Goal: Task Accomplishment & Management: Complete application form

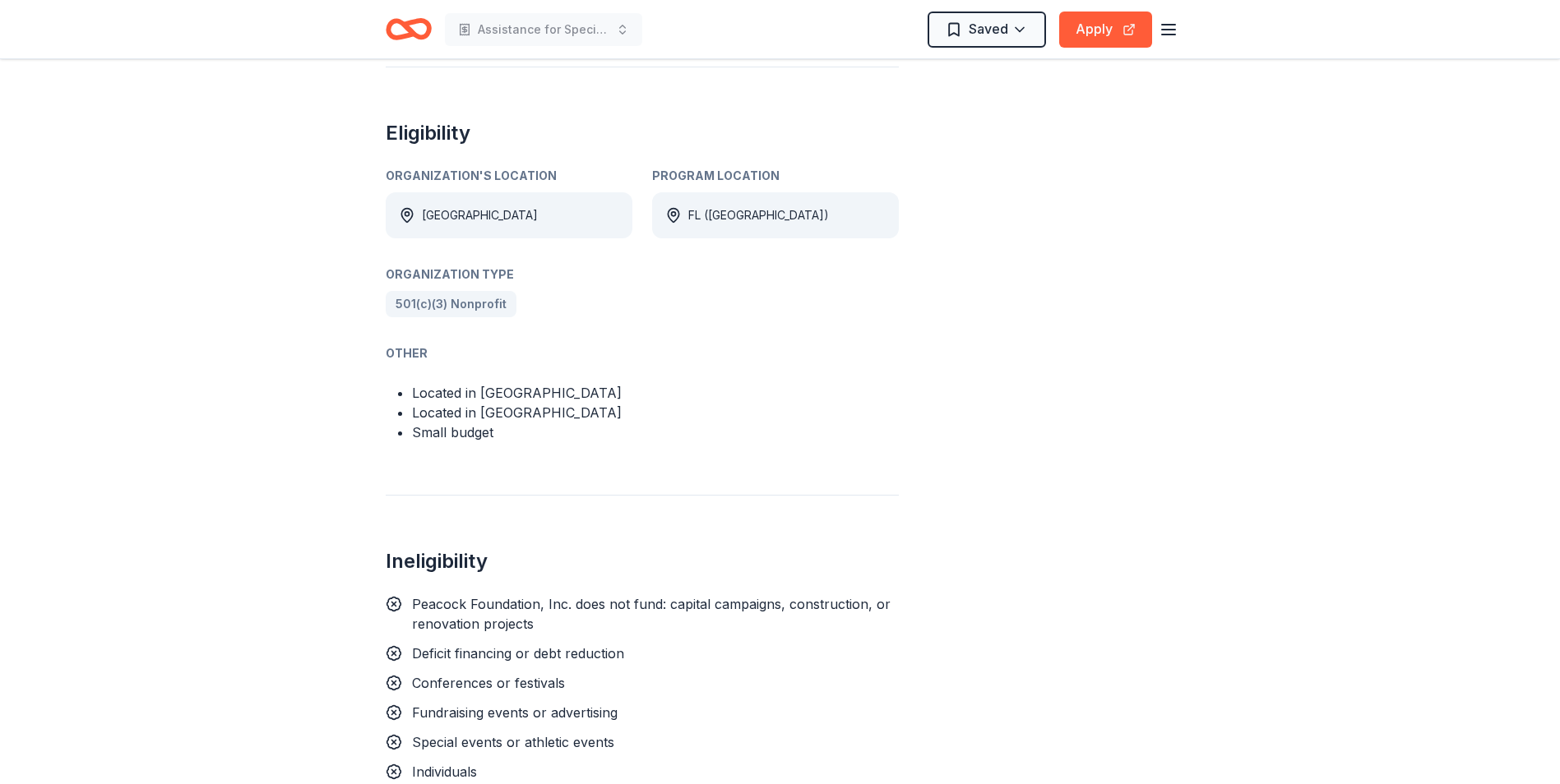
scroll to position [987, 0]
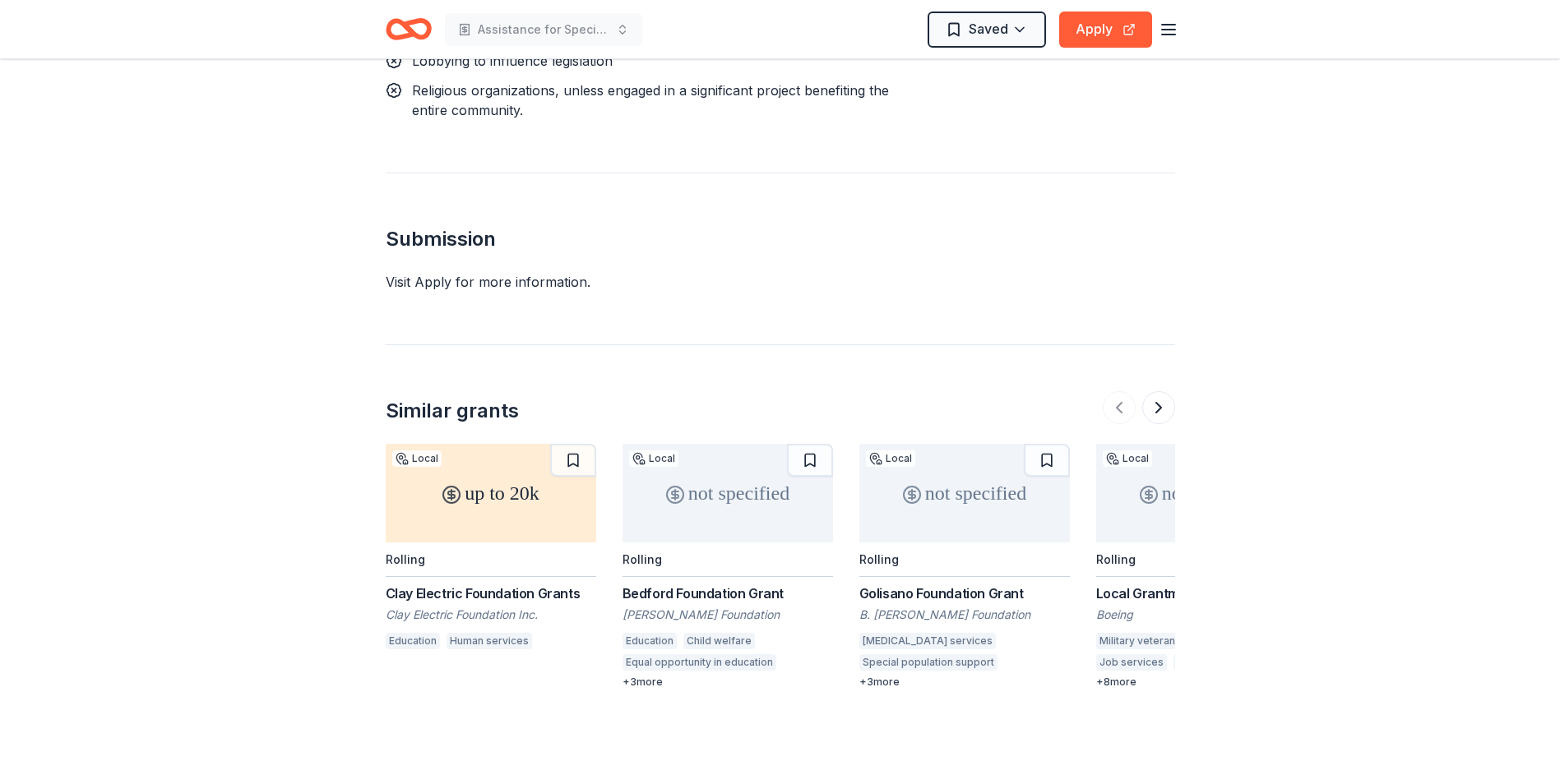
scroll to position [1727, 0]
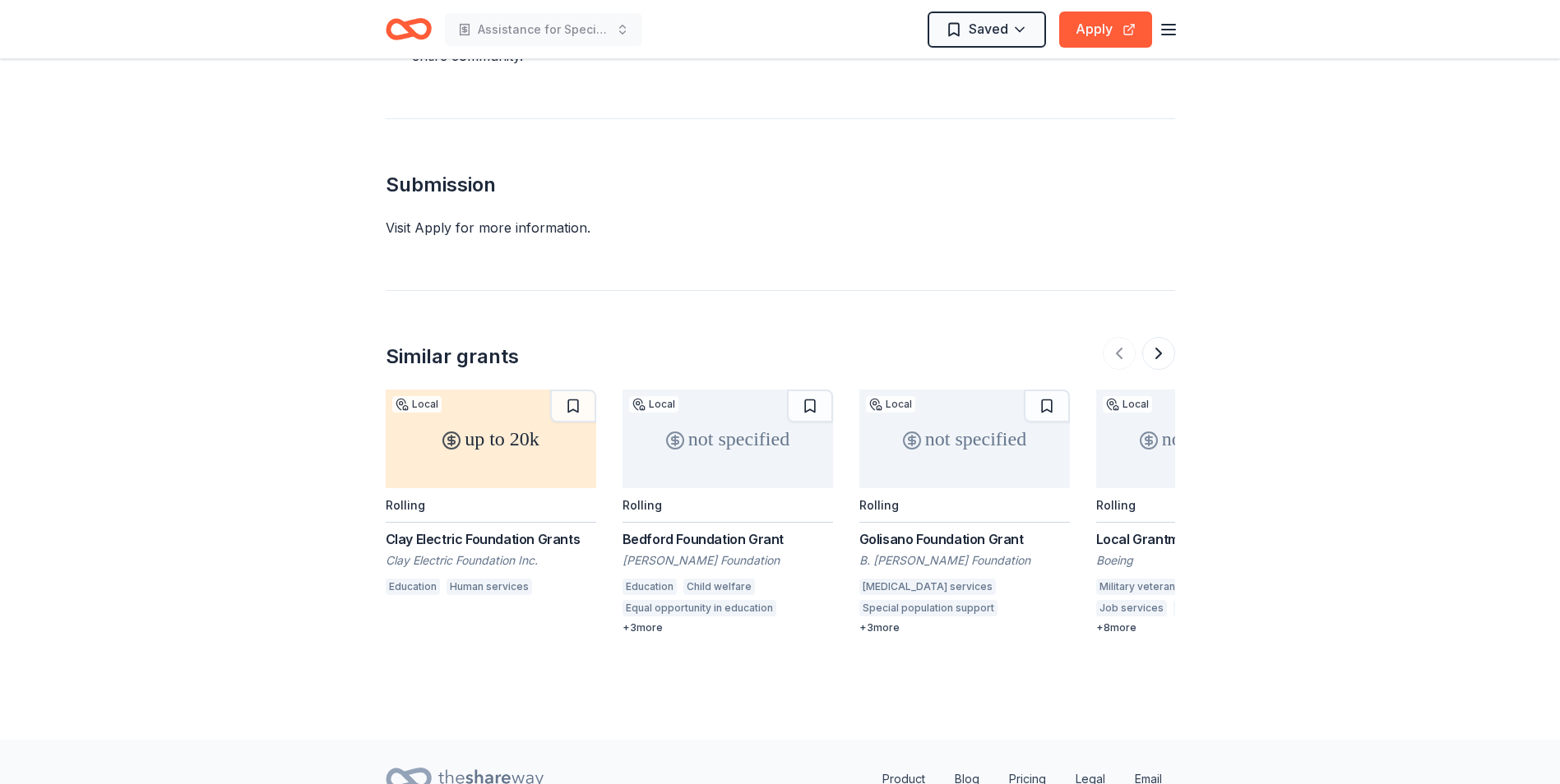
click at [651, 622] on div "+ 3 more" at bounding box center [728, 628] width 211 height 13
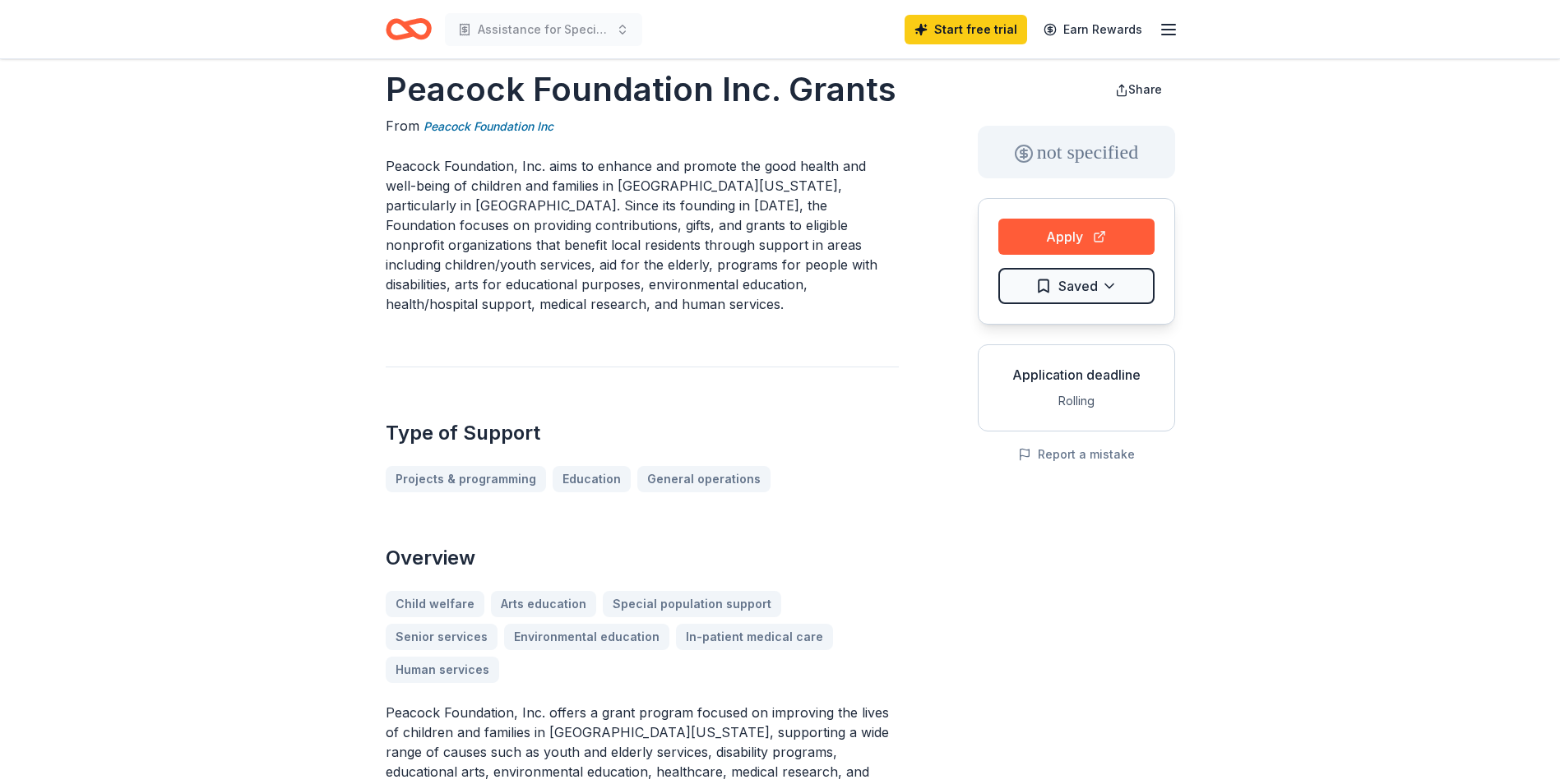
scroll to position [0, 0]
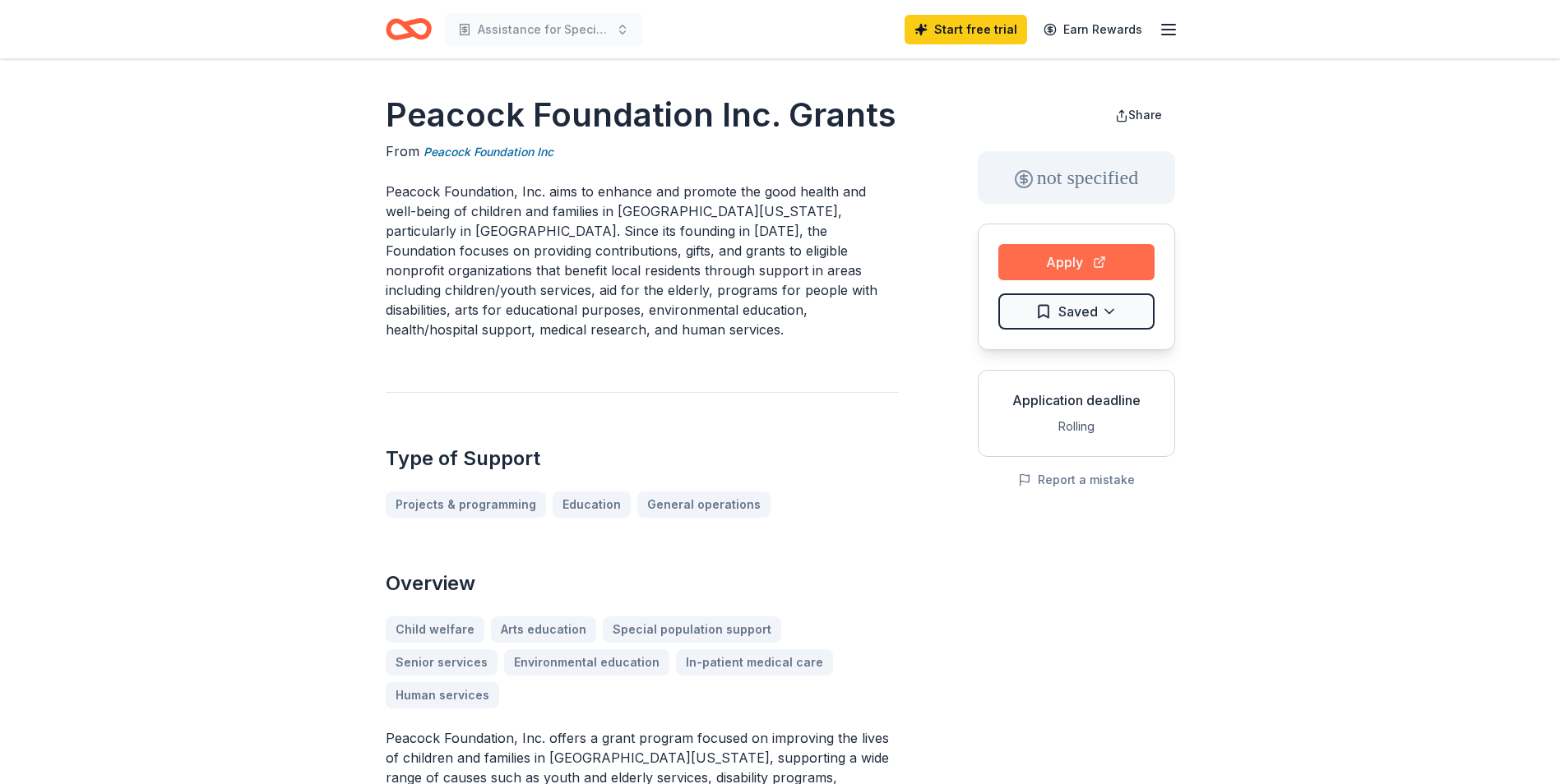
click at [1063, 259] on button "Apply" at bounding box center [1077, 262] width 156 height 36
